Goal: Task Accomplishment & Management: Manage account settings

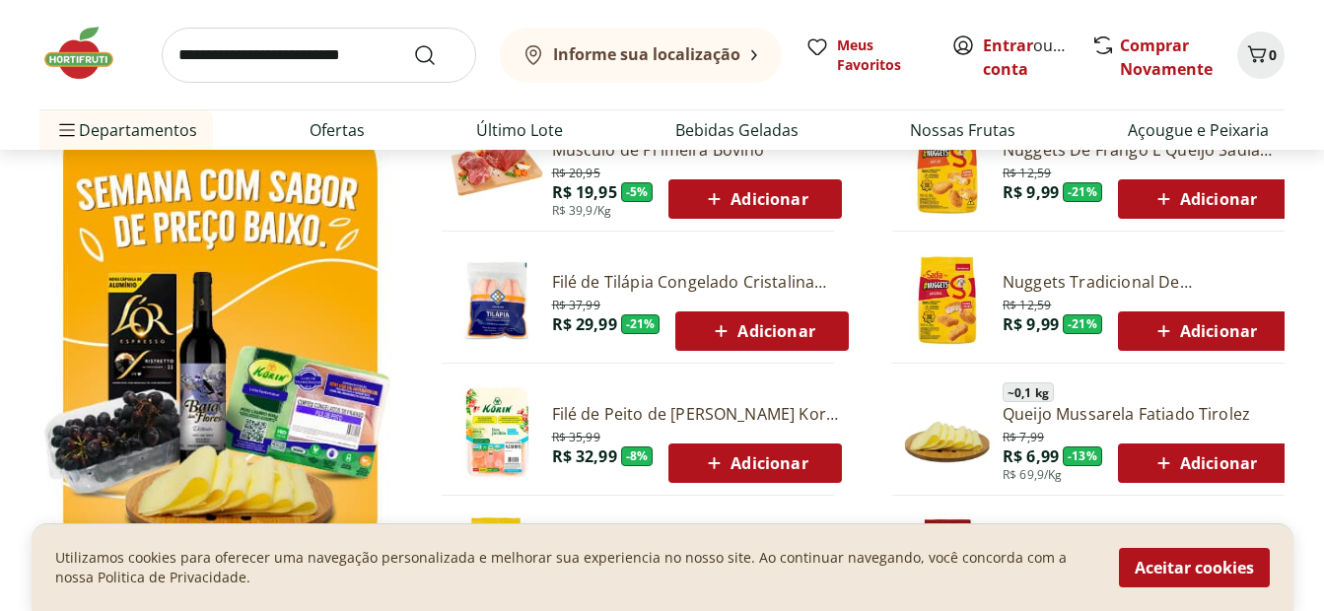
scroll to position [1084, 0]
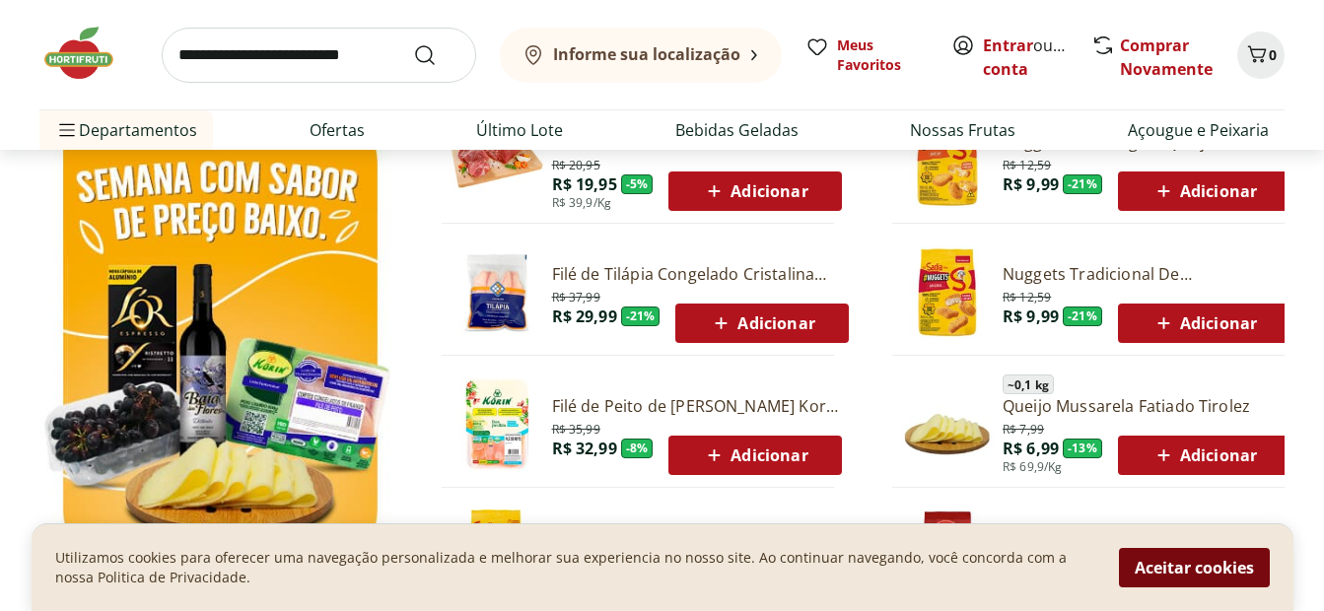
click at [1204, 578] on button "Aceitar cookies" at bounding box center [1194, 567] width 151 height 39
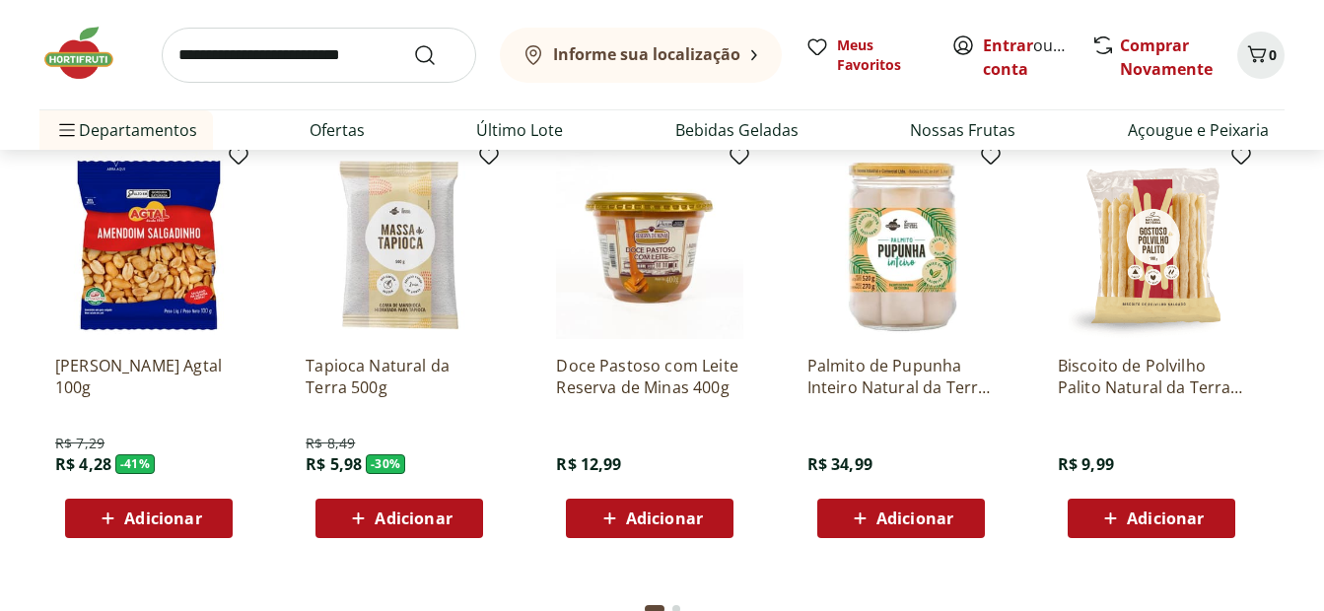
scroll to position [3377, 0]
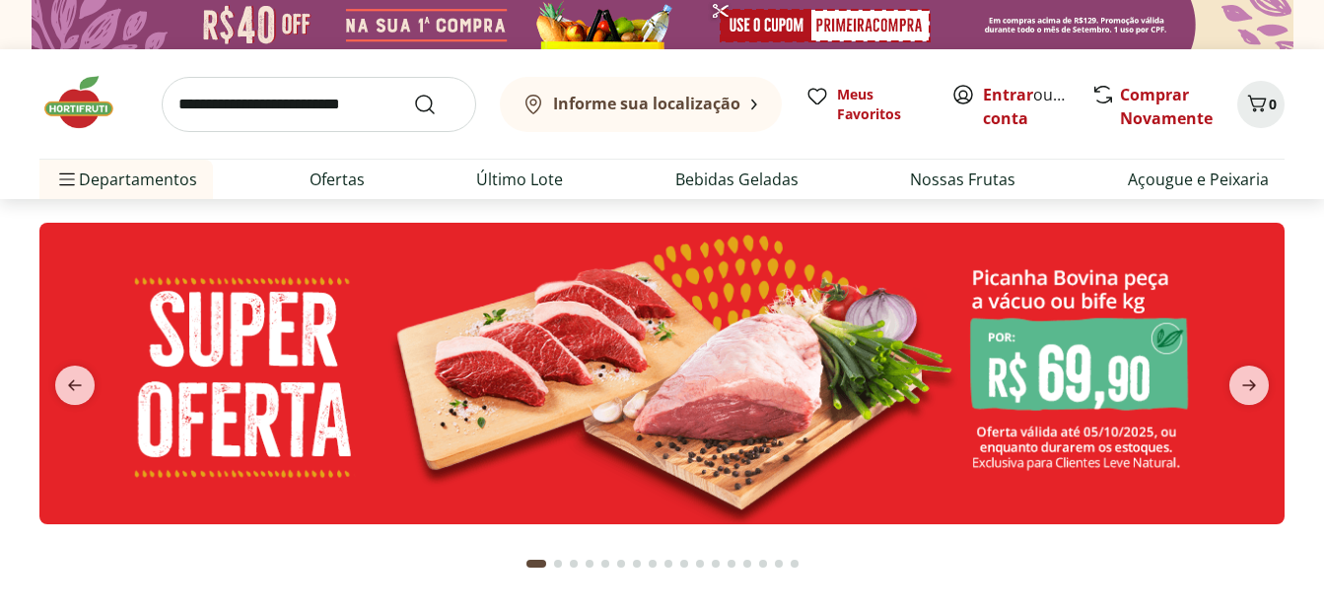
click at [626, 115] on div "Informe sua localização" at bounding box center [630, 105] width 219 height 24
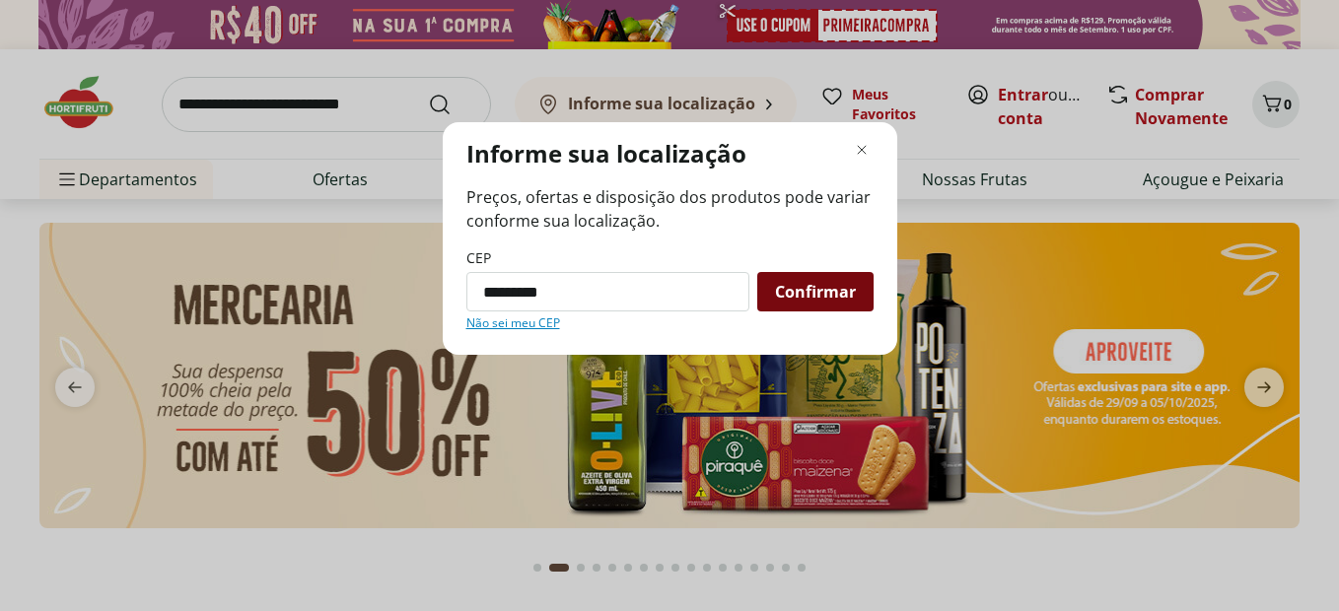
type input "*********"
click at [813, 305] on div "Confirmar" at bounding box center [815, 291] width 116 height 39
